Goal: Find contact information: Find specific fact

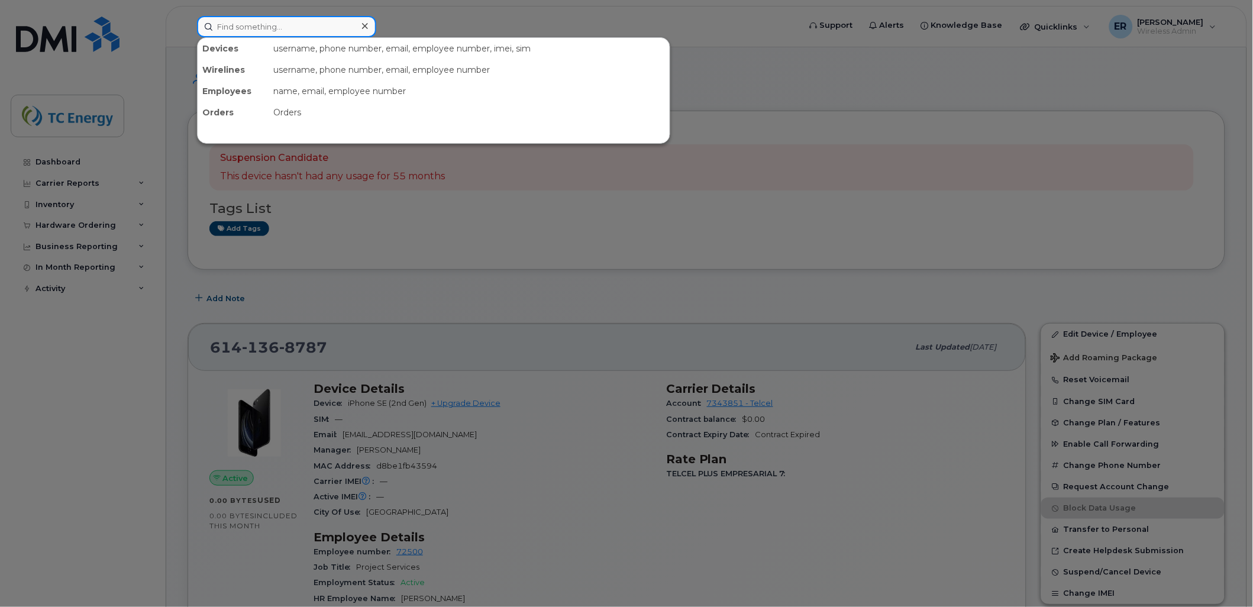
drag, startPoint x: 276, startPoint y: 27, endPoint x: 286, endPoint y: 25, distance: 9.5
click at [277, 26] on input at bounding box center [286, 26] width 179 height 21
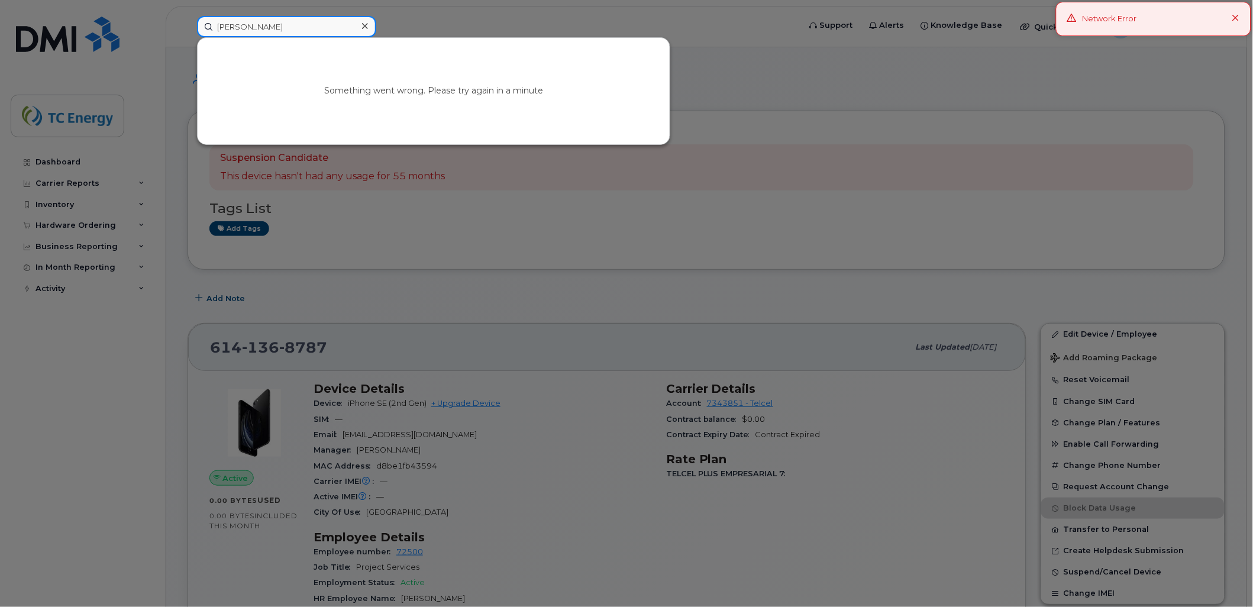
type input "[PERSON_NAME]"
click at [58, 47] on div at bounding box center [626, 303] width 1253 height 607
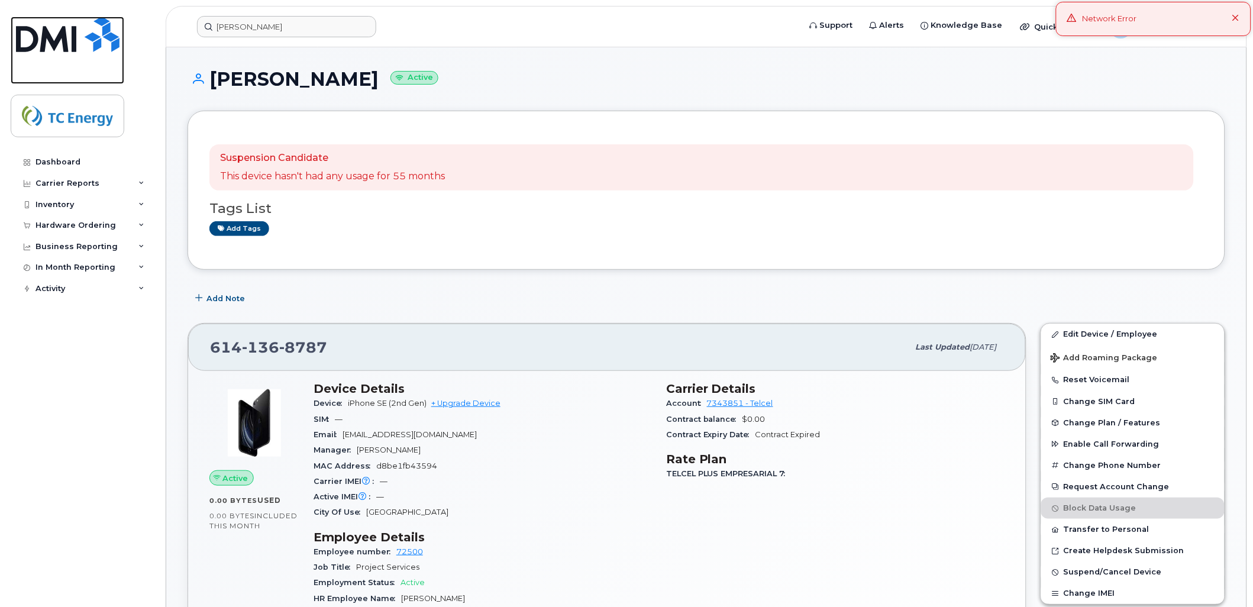
click at [58, 44] on img at bounding box center [68, 34] width 104 height 35
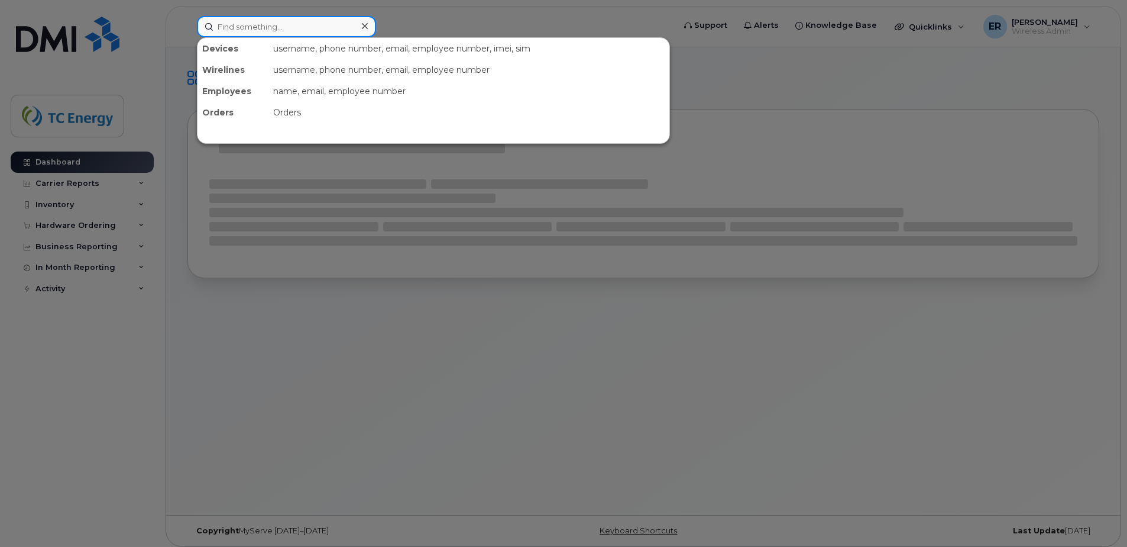
click at [214, 34] on input at bounding box center [286, 26] width 179 height 21
type input "[PERSON_NAME]"
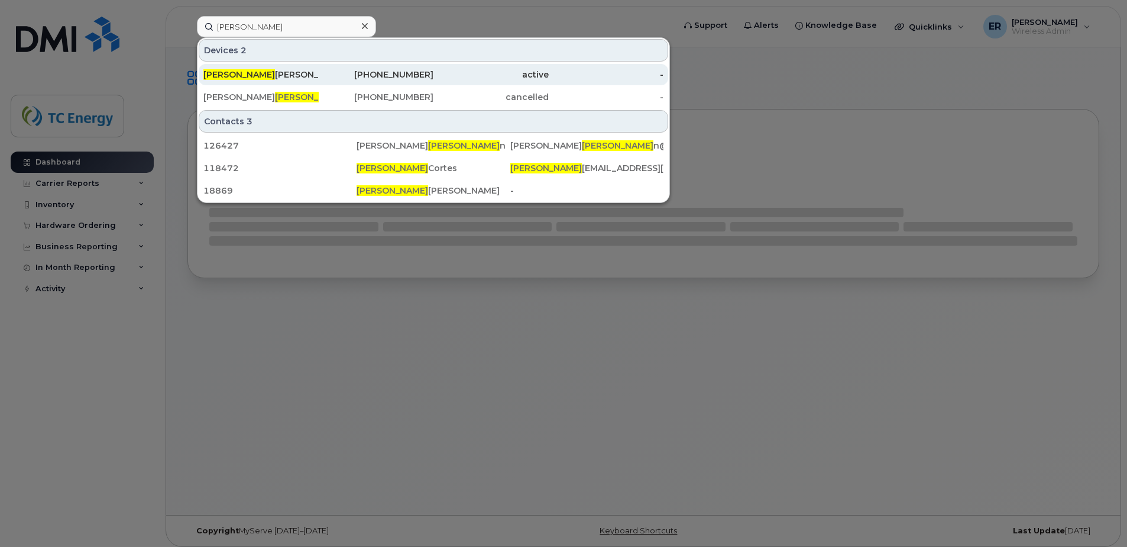
click at [268, 70] on div "Gilma Ivonne Cortes Araiza" at bounding box center [260, 75] width 115 height 12
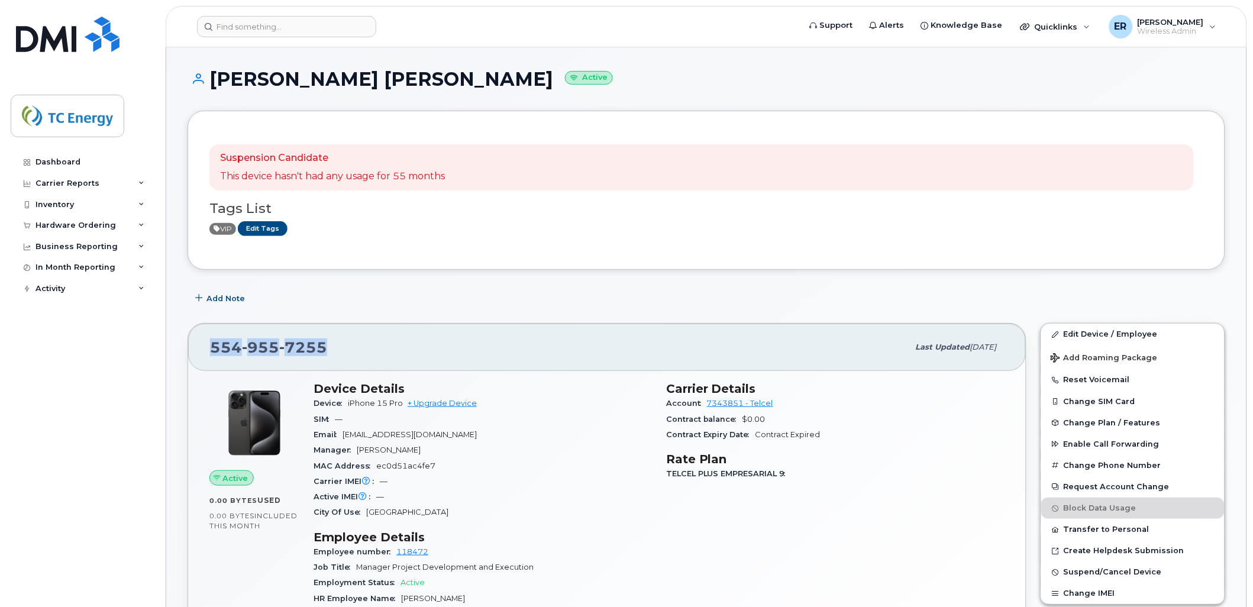
drag, startPoint x: 321, startPoint y: 342, endPoint x: 193, endPoint y: 334, distance: 128.0
click at [193, 334] on div "554 955 7255 Last updated Apr 03, 2025" at bounding box center [607, 347] width 838 height 47
copy span "554 955 7255"
click at [218, 344] on span "554 955 7255" at bounding box center [268, 347] width 117 height 18
drag, startPoint x: 208, startPoint y: 344, endPoint x: 344, endPoint y: 355, distance: 136.5
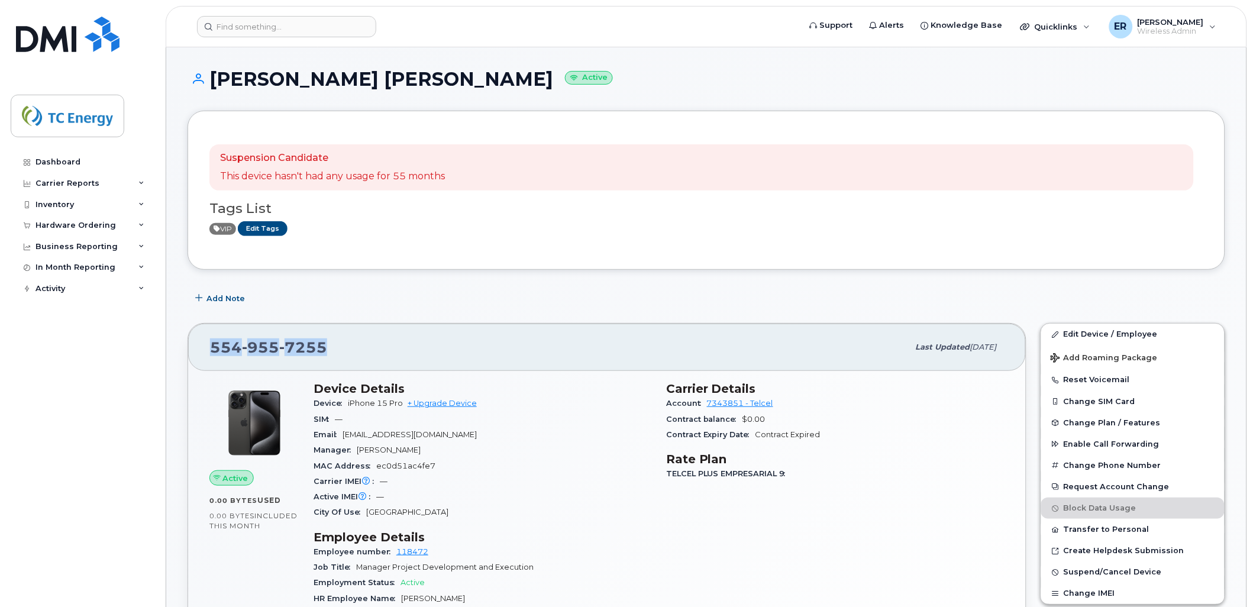
click at [345, 355] on div "554 955 7255 Last updated Apr 03, 2025" at bounding box center [607, 347] width 838 height 47
copy span "554 955 7255"
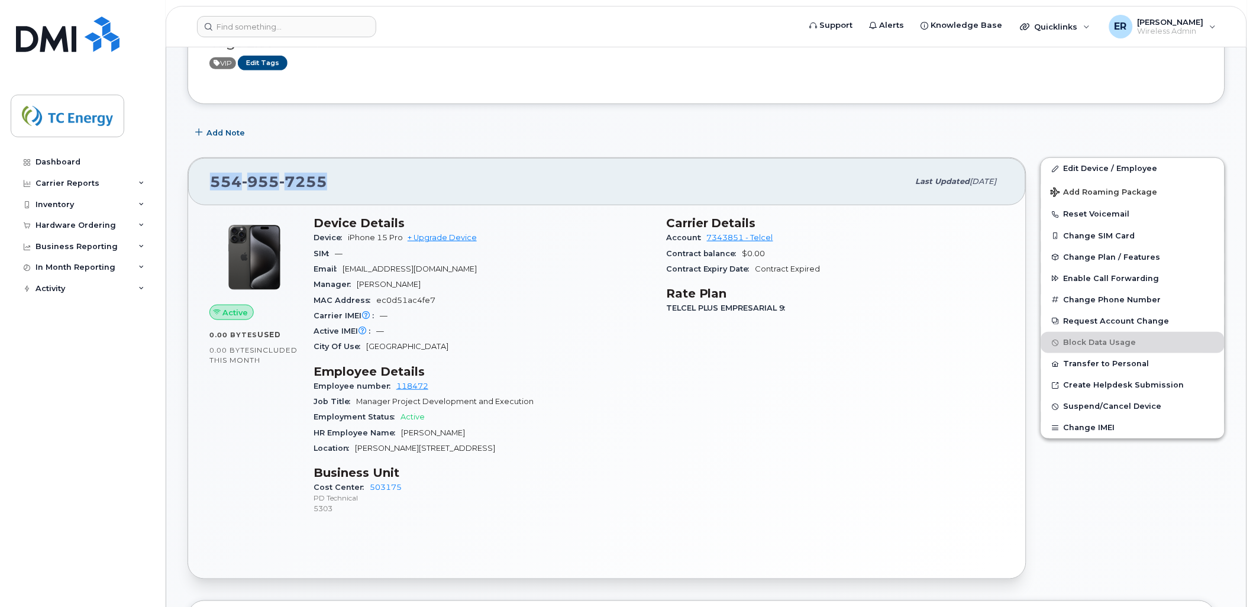
scroll to position [197, 0]
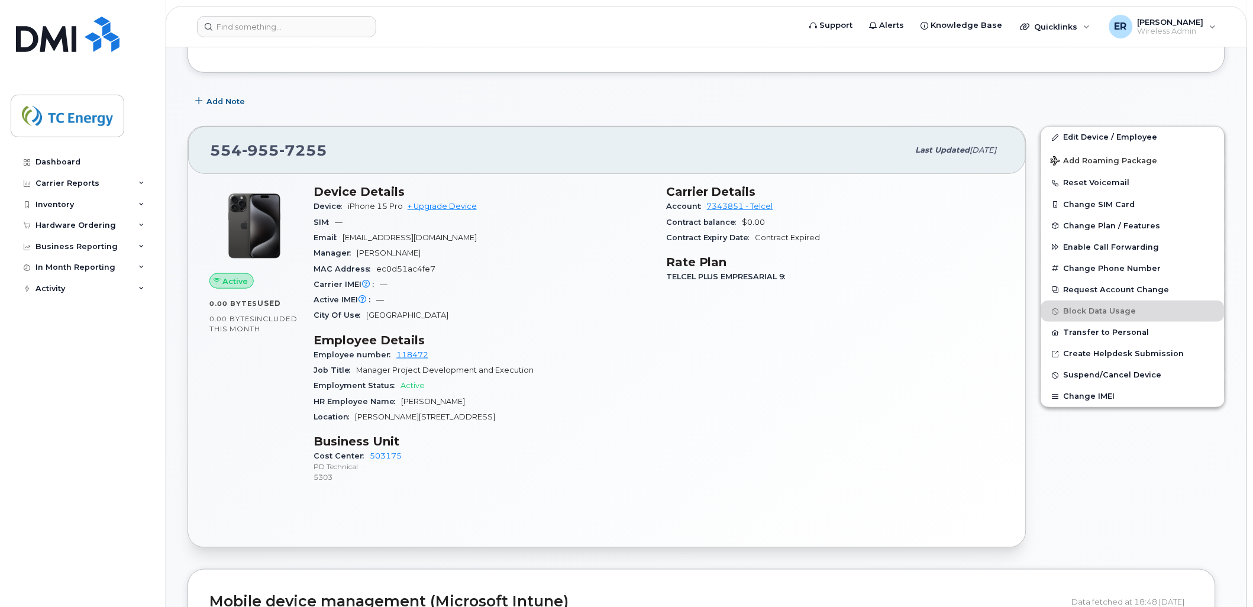
drag, startPoint x: 577, startPoint y: 345, endPoint x: 590, endPoint y: 336, distance: 16.1
click at [578, 345] on h3 "Employee Details" at bounding box center [482, 340] width 338 height 14
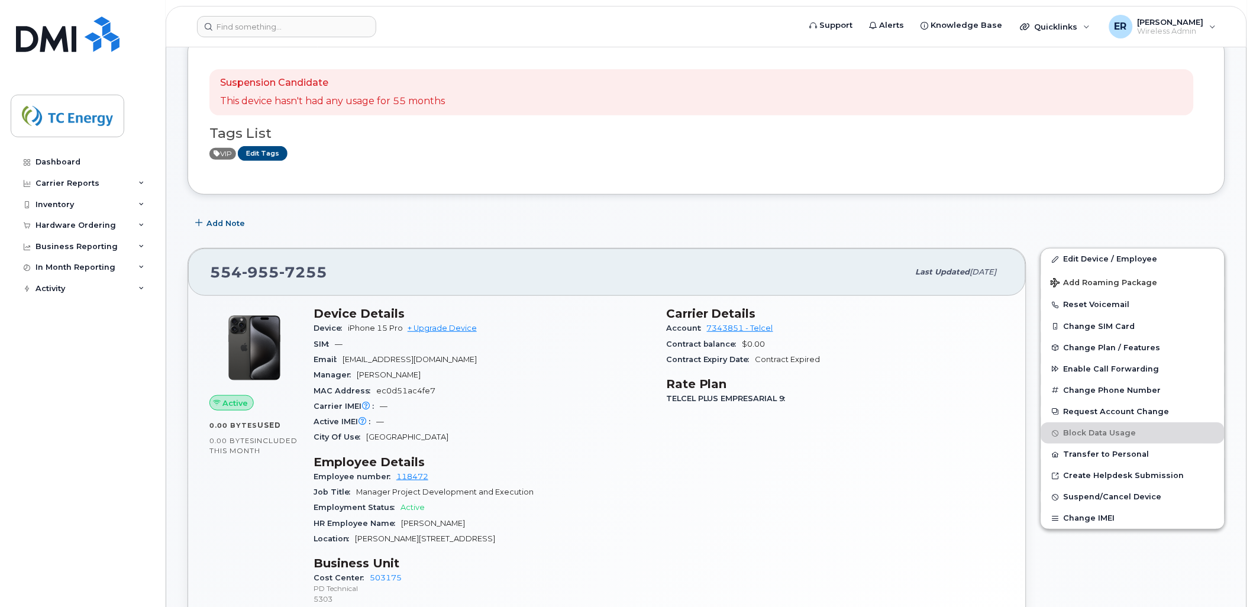
scroll to position [0, 0]
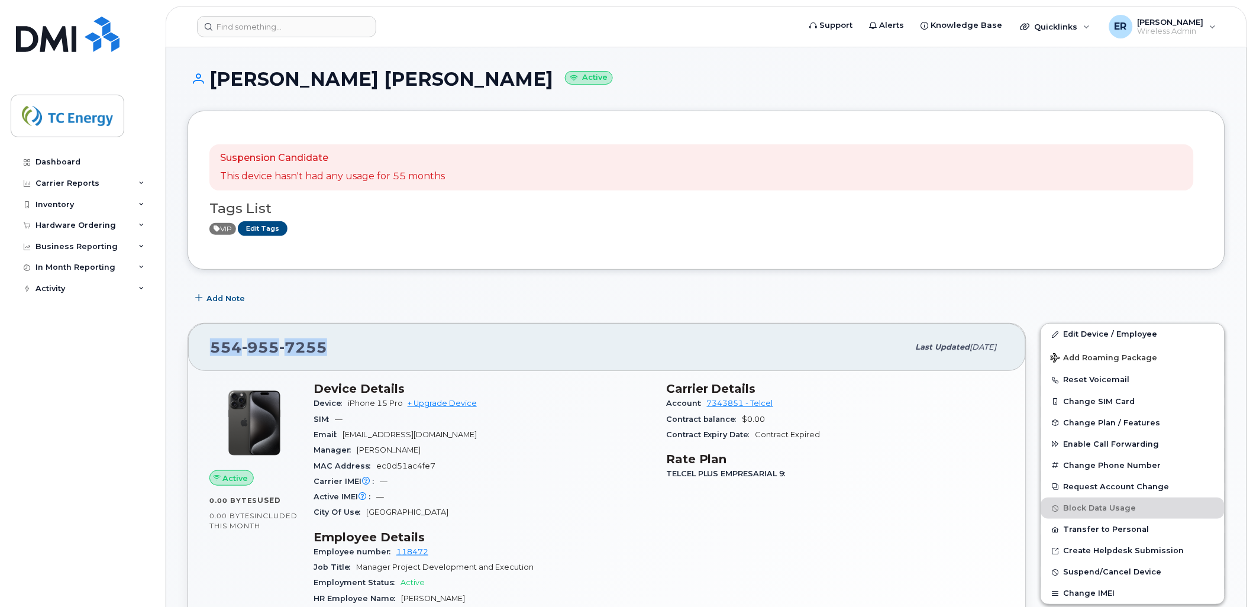
drag, startPoint x: 329, startPoint y: 348, endPoint x: 205, endPoint y: 344, distance: 124.3
click at [205, 344] on div "554 955 7255 Last updated Apr 03, 2025" at bounding box center [607, 347] width 838 height 47
copy span "554 955 7255"
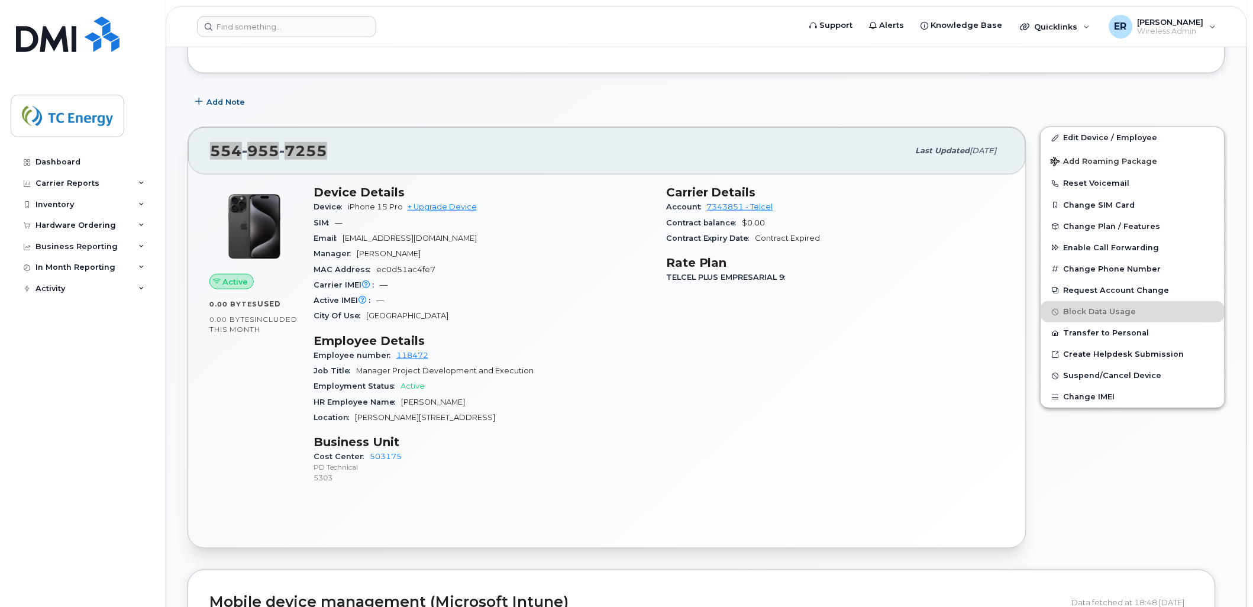
scroll to position [525, 0]
